Goal: Check status: Check status

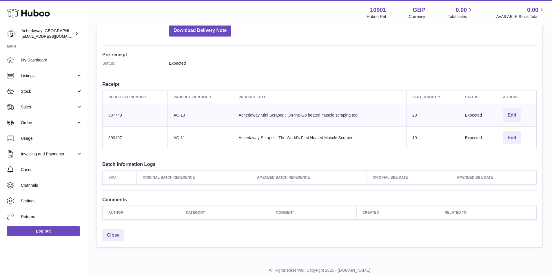
scroll to position [145, 0]
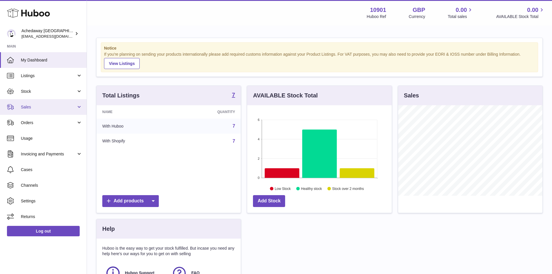
scroll to position [90, 145]
click at [57, 87] on link "Stock" at bounding box center [43, 91] width 87 height 16
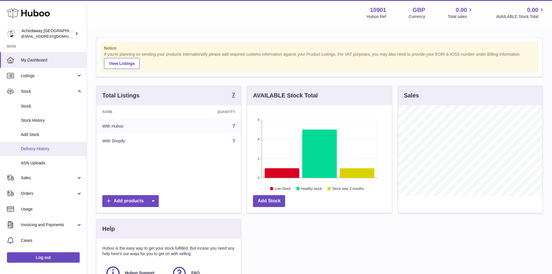
click at [55, 154] on link "Delivery History" at bounding box center [43, 149] width 87 height 14
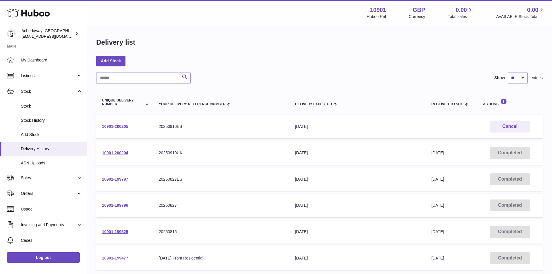
click at [117, 125] on link "10901-200205" at bounding box center [115, 126] width 26 height 5
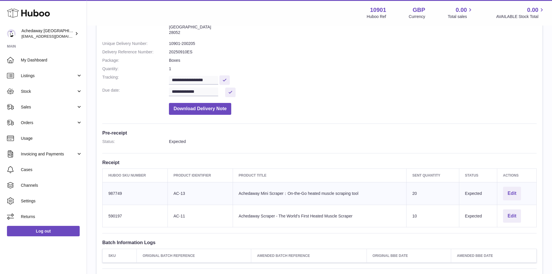
scroll to position [145, 0]
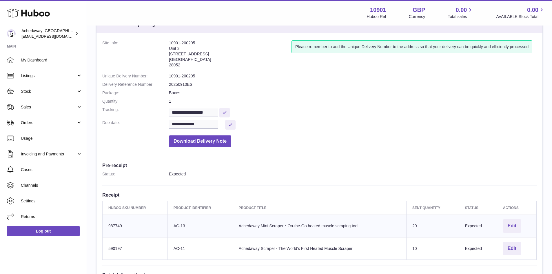
scroll to position [116, 0]
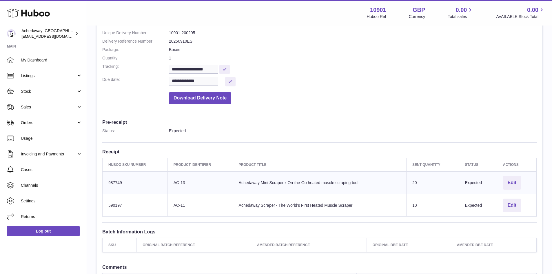
scroll to position [145, 0]
